Goal: Transaction & Acquisition: Purchase product/service

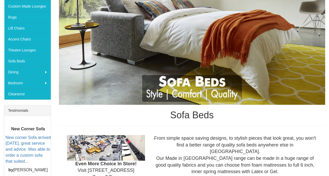
scroll to position [117, 0]
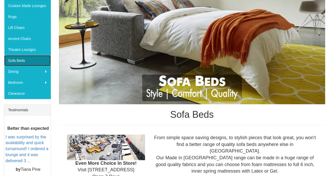
click at [21, 55] on link "Sofa Beds" at bounding box center [27, 60] width 47 height 11
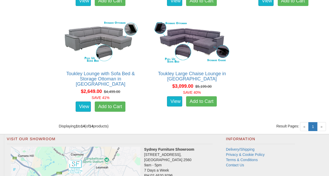
scroll to position [730, 0]
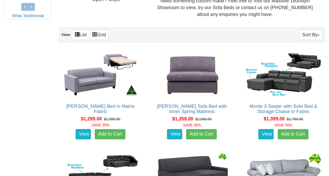
scroll to position [373, 0]
